Goal: Check status: Check status

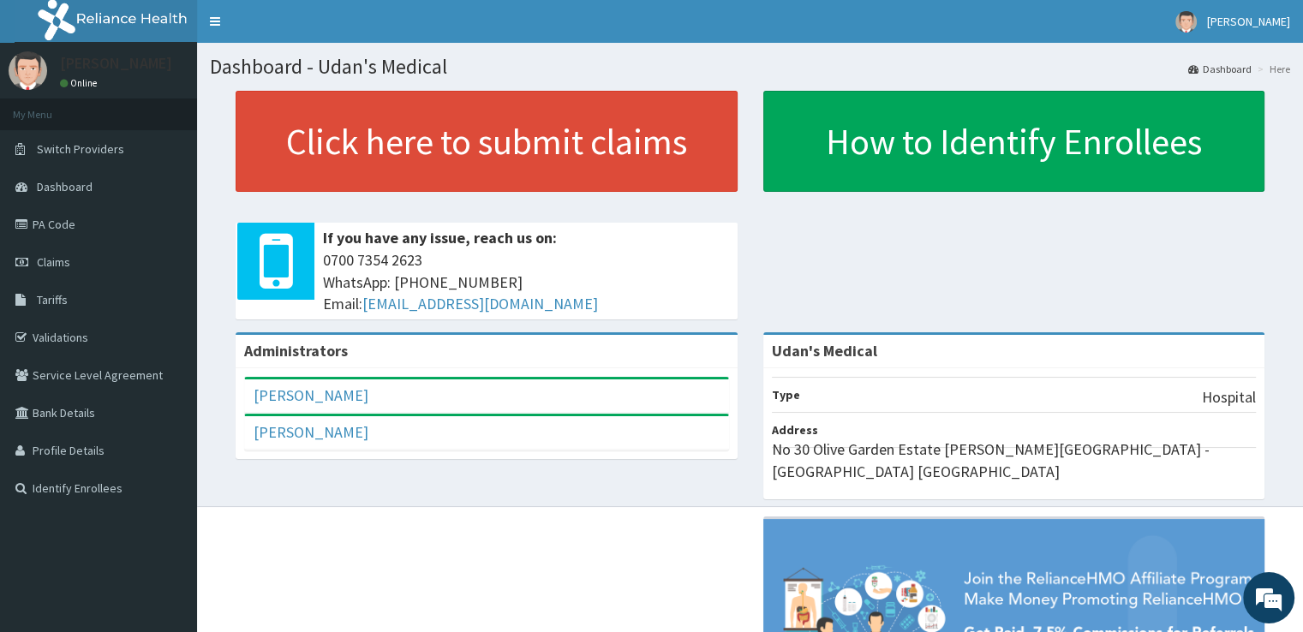
click at [59, 261] on span "Claims" at bounding box center [53, 261] width 33 height 15
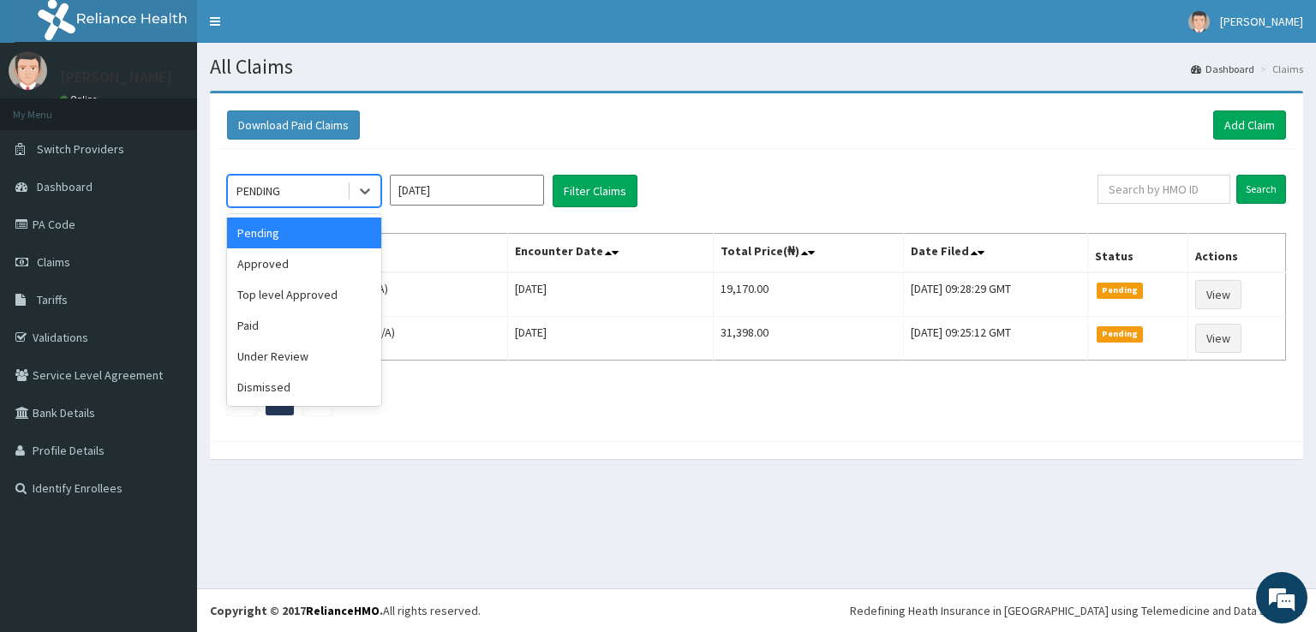
click at [365, 189] on icon at bounding box center [364, 191] width 17 height 17
click at [319, 258] on div "Approved" at bounding box center [304, 263] width 154 height 31
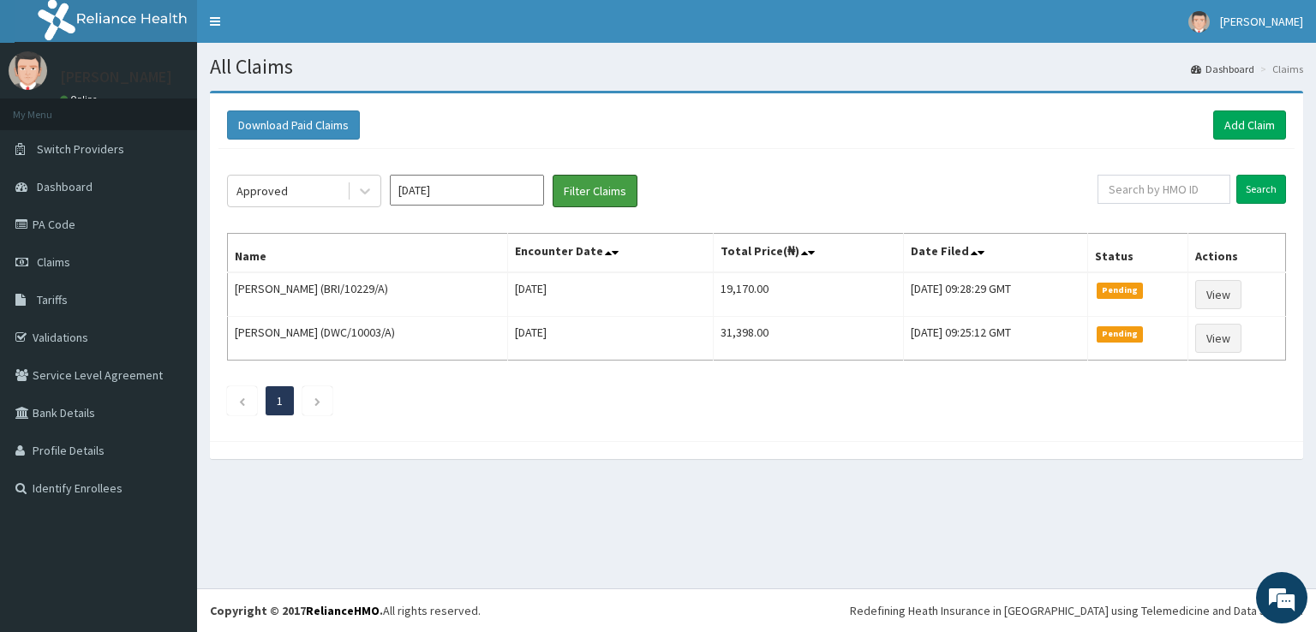
click at [579, 183] on button "Filter Claims" at bounding box center [595, 191] width 85 height 33
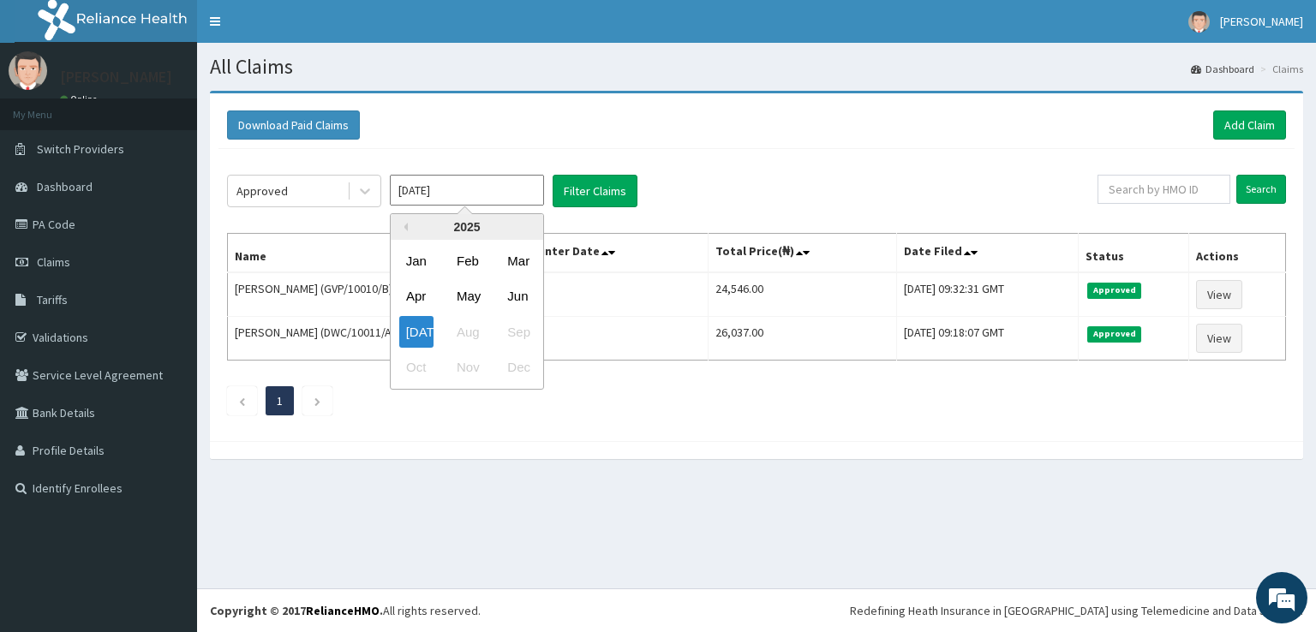
click at [467, 192] on input "Jul 2025" at bounding box center [467, 190] width 154 height 31
click at [393, 426] on div "Approved Jul 2025 Previous Year 2025 Jan Feb Mar Apr May Jun Jul Aug Sep Oct No…" at bounding box center [756, 291] width 1076 height 284
click at [490, 191] on input "Jul 2025" at bounding box center [467, 190] width 154 height 31
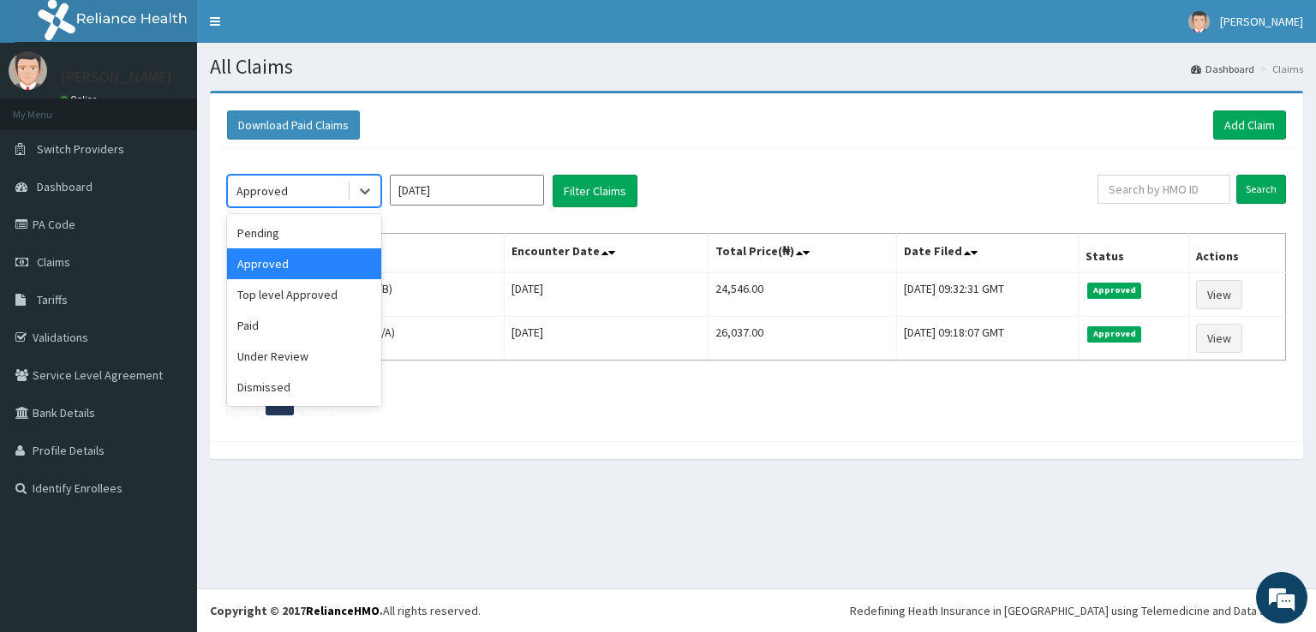
click at [363, 192] on icon at bounding box center [365, 192] width 10 height 6
click at [274, 323] on div "Paid" at bounding box center [304, 325] width 154 height 31
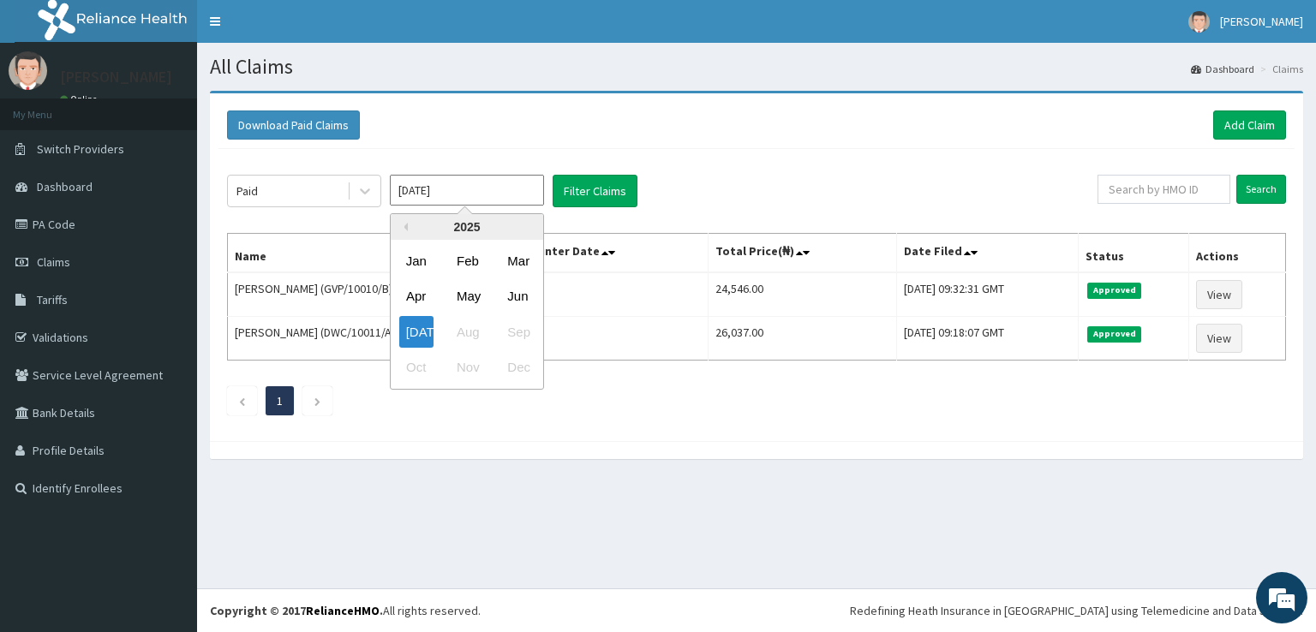
click at [460, 185] on input "Jul 2025" at bounding box center [467, 190] width 154 height 31
click at [408, 335] on div "Jul" at bounding box center [416, 332] width 34 height 32
type input "Jun 2025"
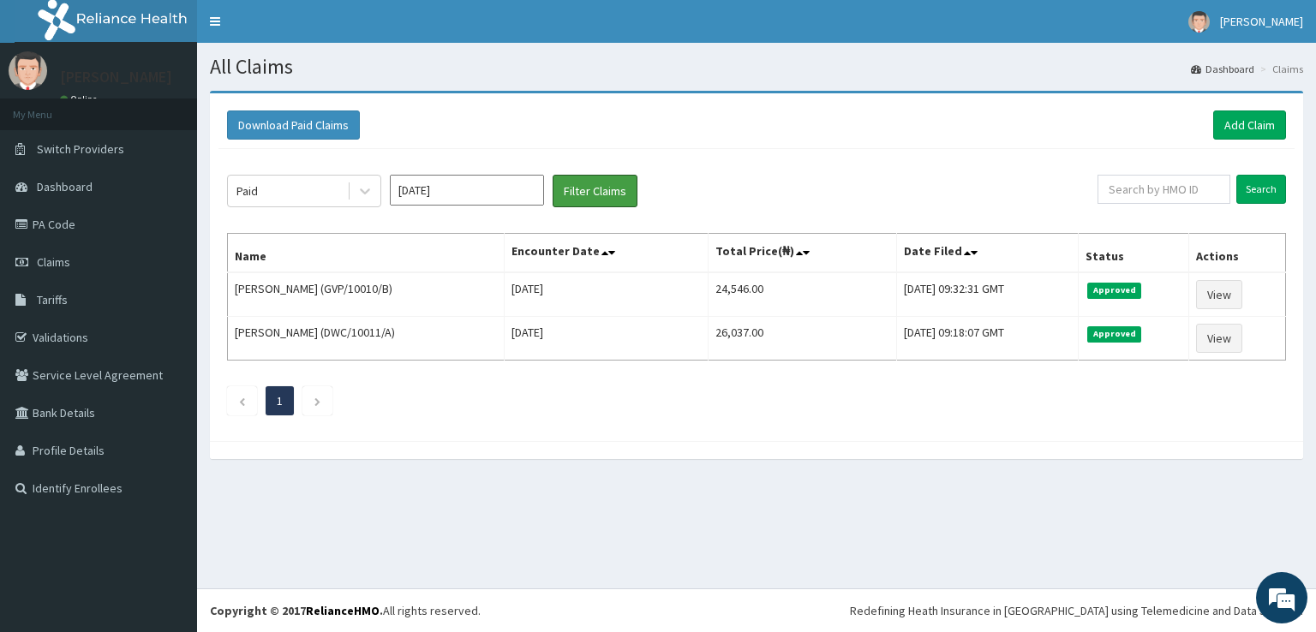
click at [600, 189] on button "Filter Claims" at bounding box center [595, 191] width 85 height 33
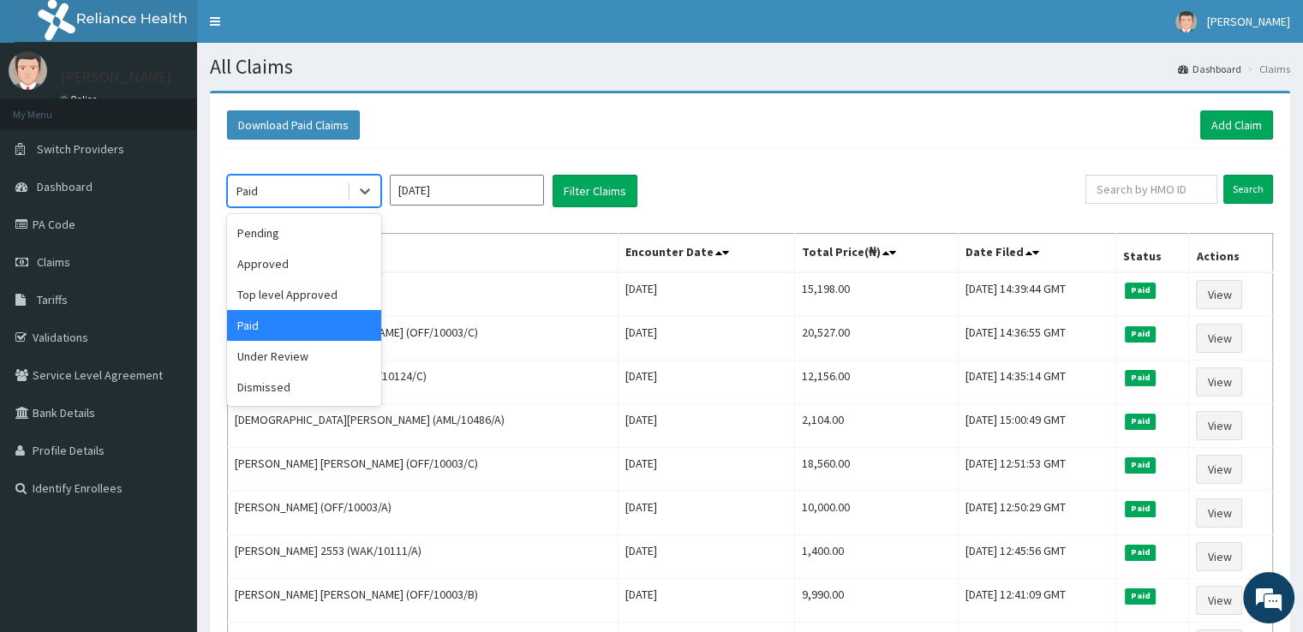
click at [365, 187] on icon at bounding box center [364, 191] width 17 height 17
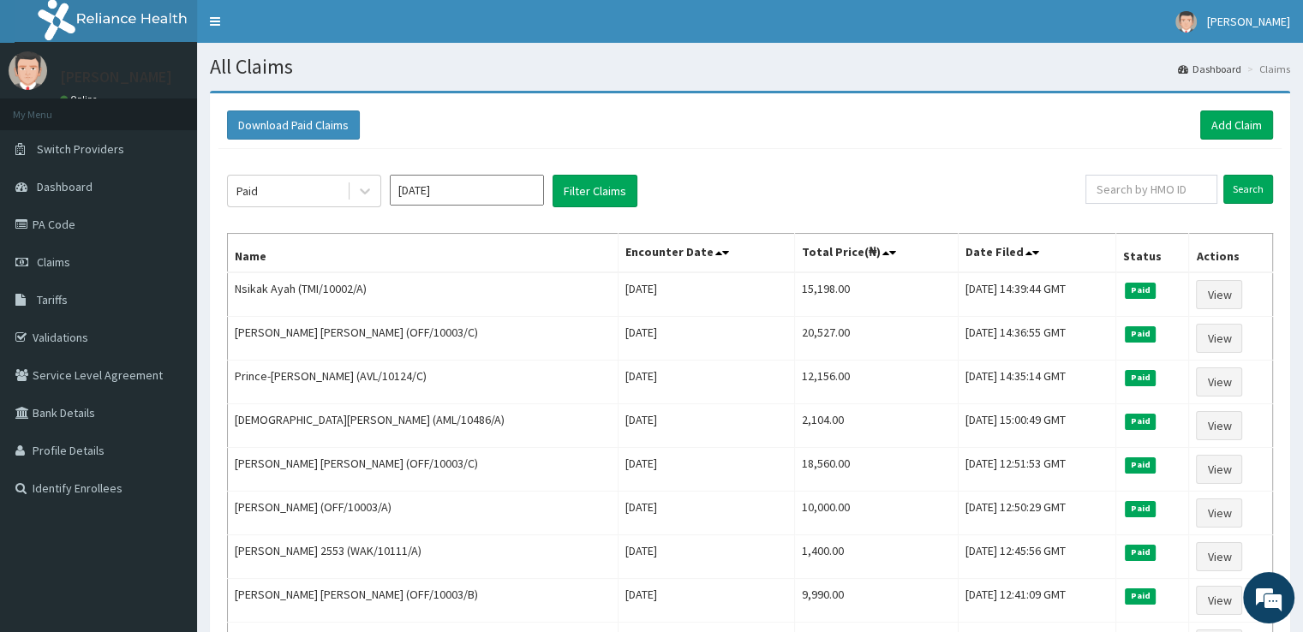
click at [418, 117] on div "Download Paid Claims Add Claim" at bounding box center [750, 125] width 1046 height 29
